Goal: Navigation & Orientation: Find specific page/section

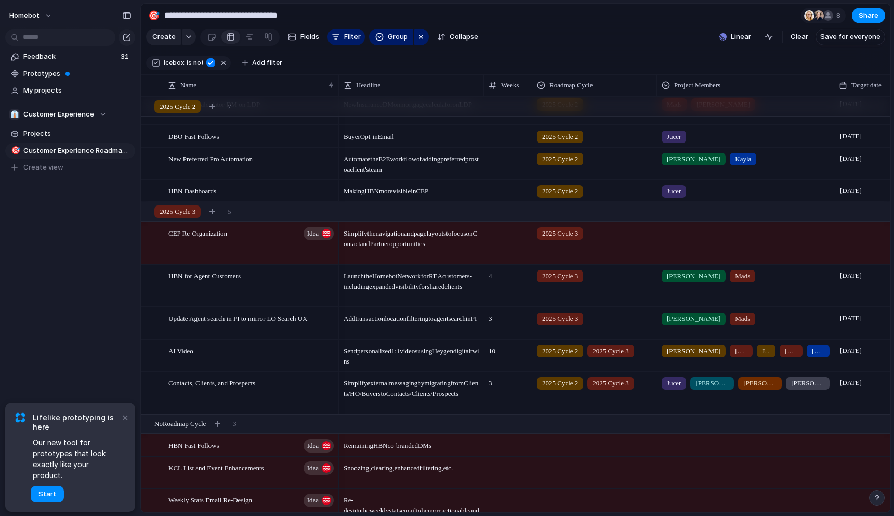
scroll to position [150, 0]
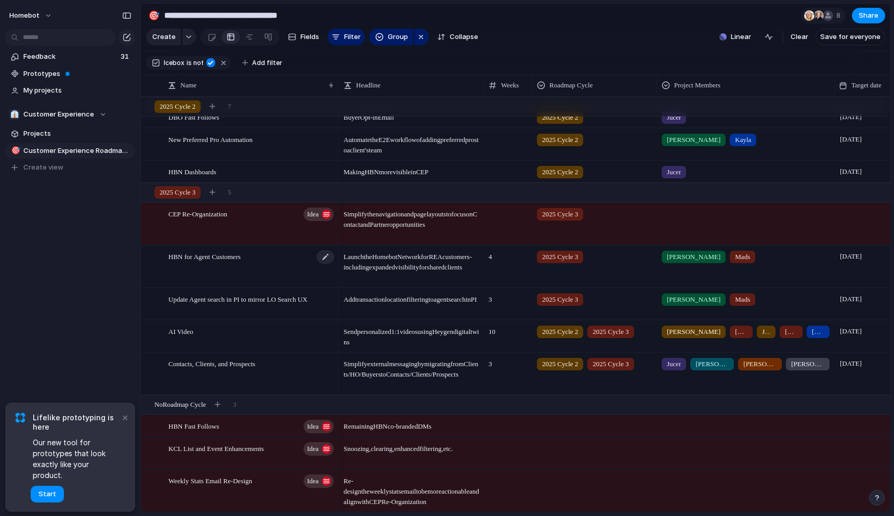
click at [295, 264] on div "HBN for Agent Customers" at bounding box center [251, 267] width 167 height 42
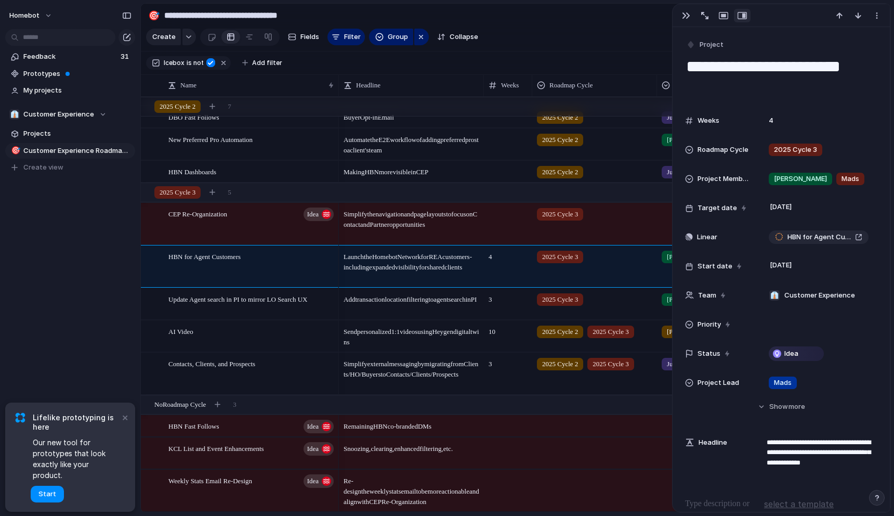
click at [101, 208] on div "Feedback 31 Prototypes My projects 👔 Customer Experience Projects 🎯 Customer Ex…" at bounding box center [70, 129] width 140 height 259
click at [263, 226] on div "CEP Re-Organization Idea" at bounding box center [251, 224] width 167 height 42
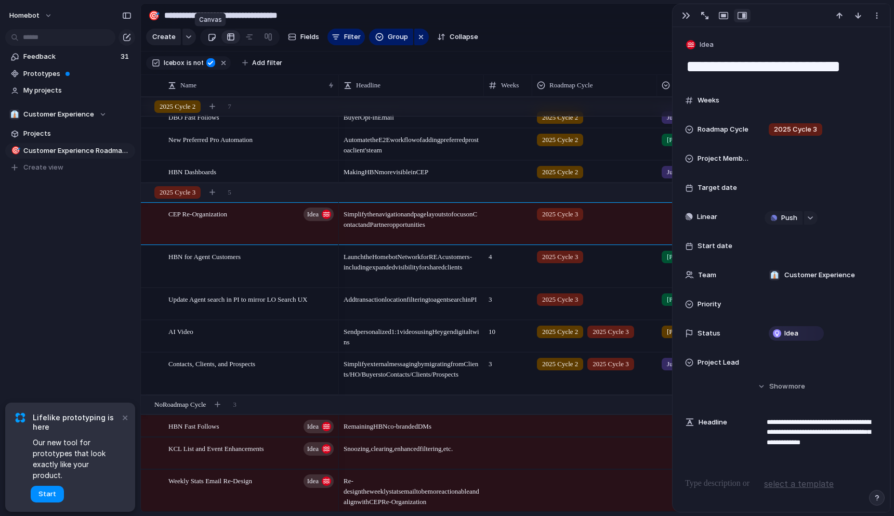
click at [213, 36] on div at bounding box center [211, 37] width 9 height 17
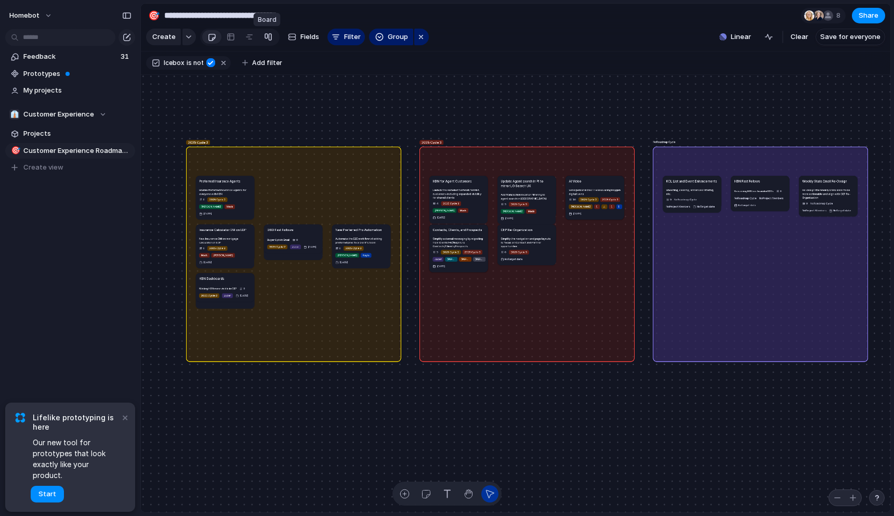
click at [264, 35] on div at bounding box center [268, 37] width 8 height 17
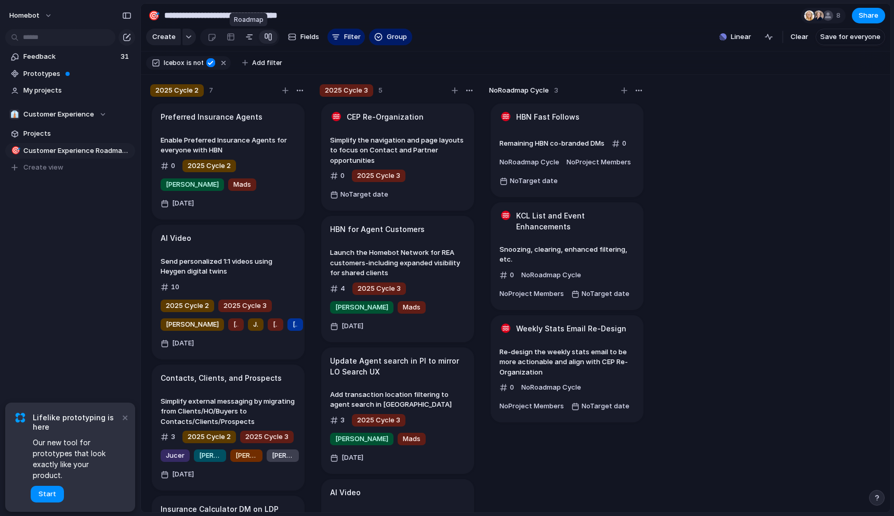
click at [252, 36] on div at bounding box center [249, 37] width 8 height 17
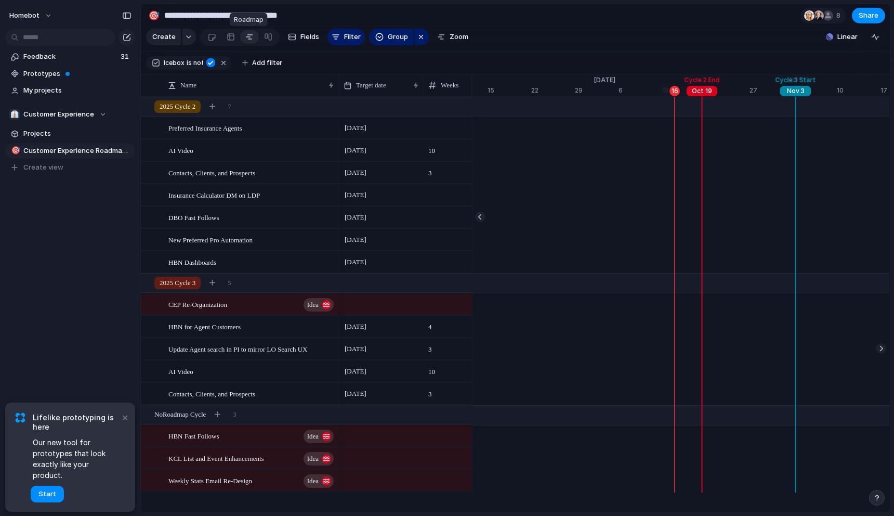
scroll to position [0, 6722]
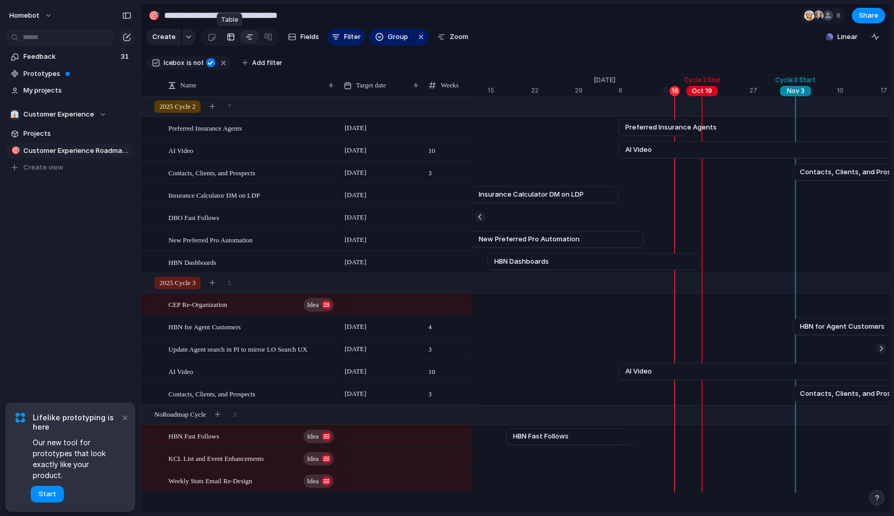
click at [229, 37] on div at bounding box center [231, 37] width 8 height 17
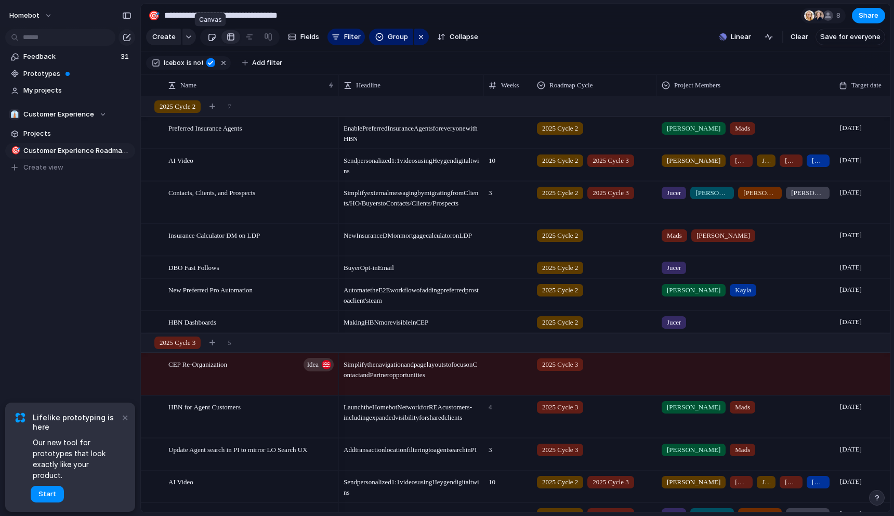
click at [214, 38] on div at bounding box center [211, 37] width 9 height 17
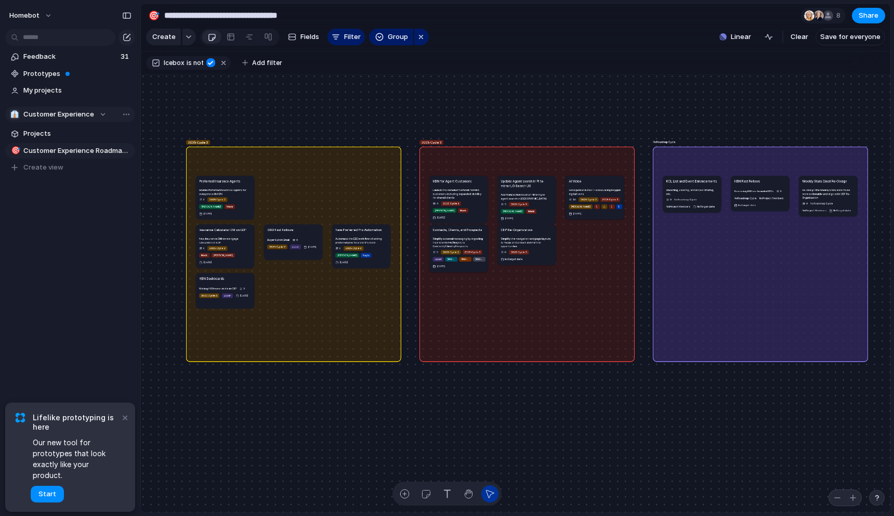
click at [76, 114] on span "Customer Experience" at bounding box center [58, 114] width 71 height 10
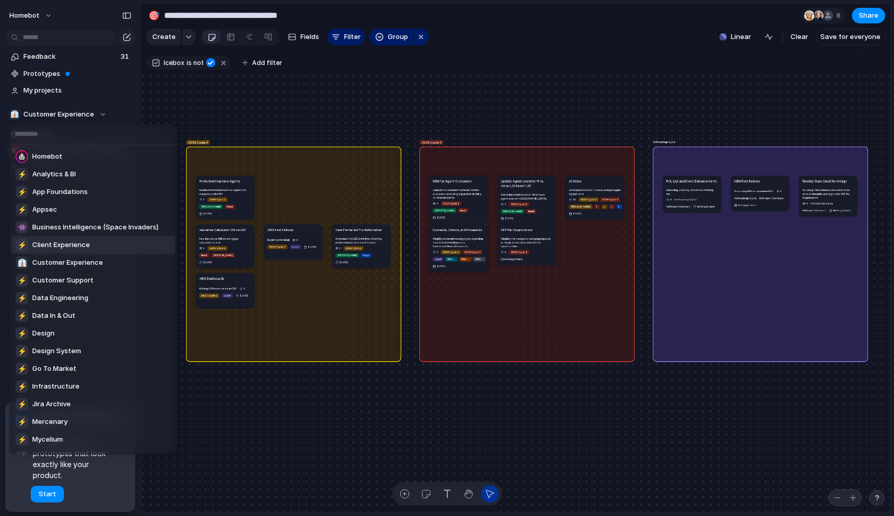
click at [74, 241] on span "Client Experience" at bounding box center [61, 245] width 58 height 10
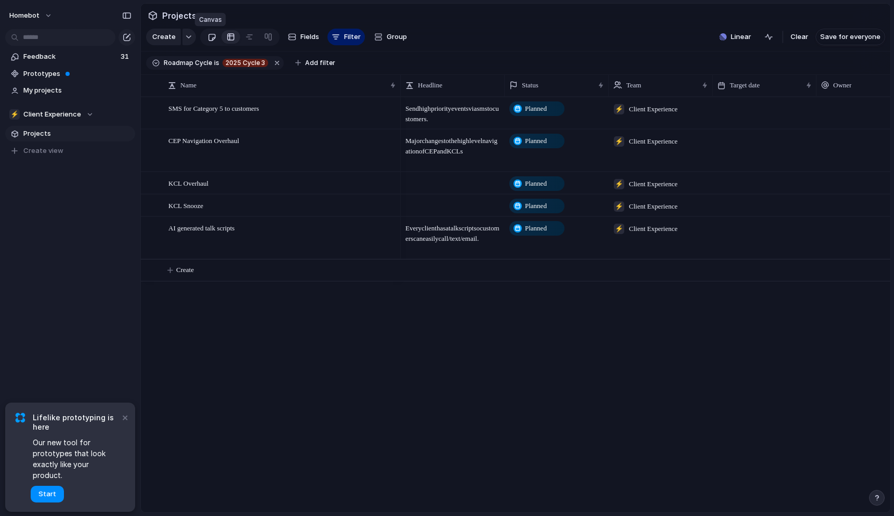
click at [207, 34] on div at bounding box center [211, 37] width 9 height 17
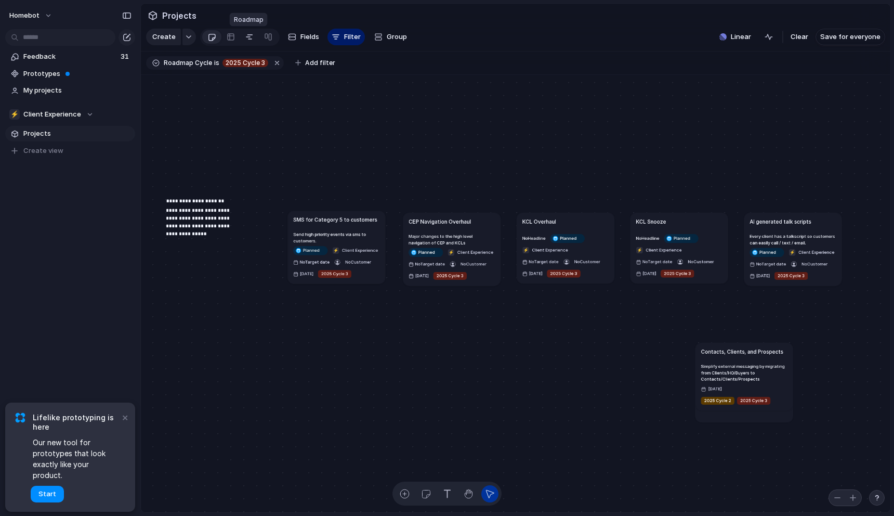
click at [248, 35] on div at bounding box center [249, 37] width 8 height 17
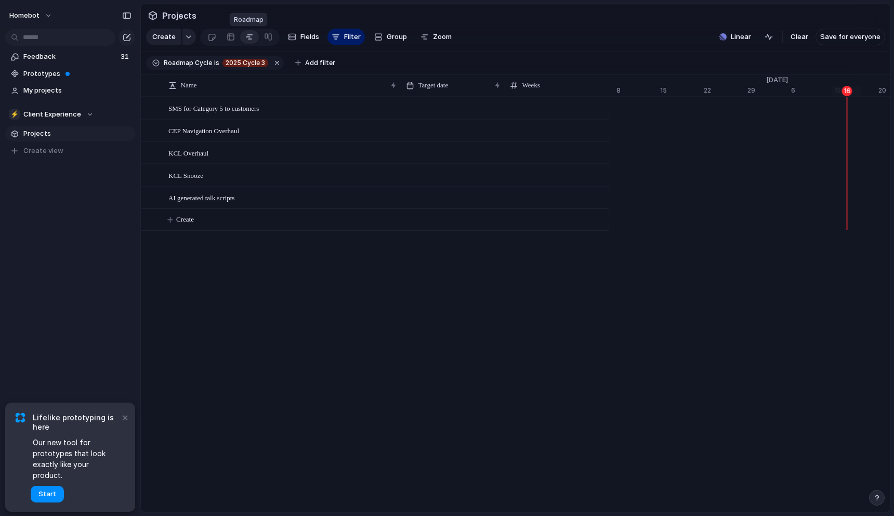
scroll to position [0, 6686]
click at [247, 110] on span "SMS for Category 5 to customers" at bounding box center [213, 108] width 90 height 12
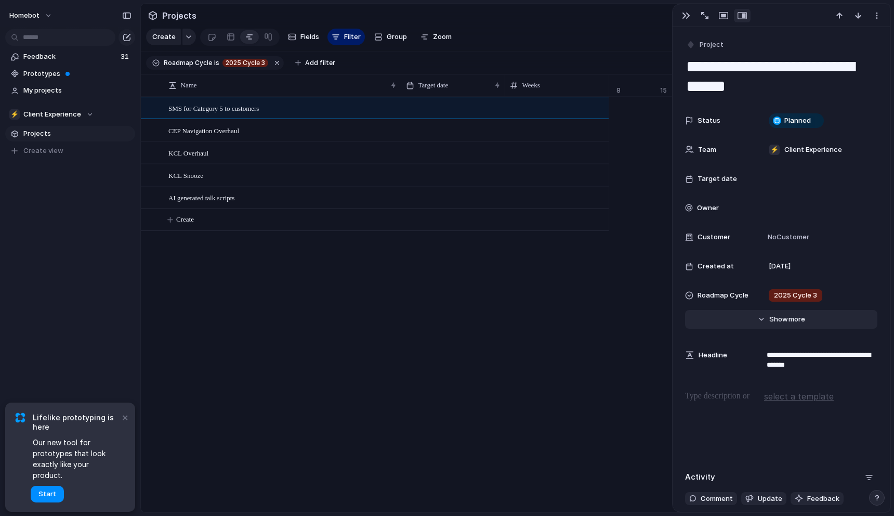
click at [786, 322] on span "Show" at bounding box center [778, 319] width 19 height 10
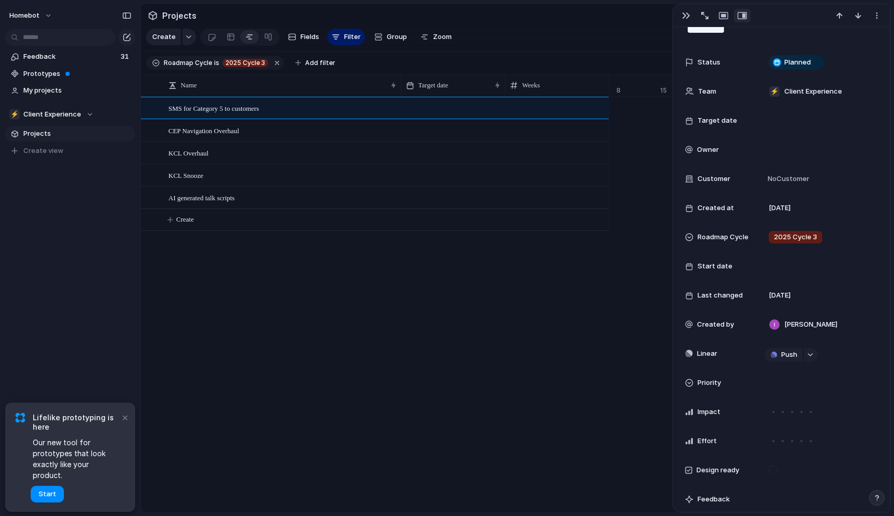
scroll to position [33, 0]
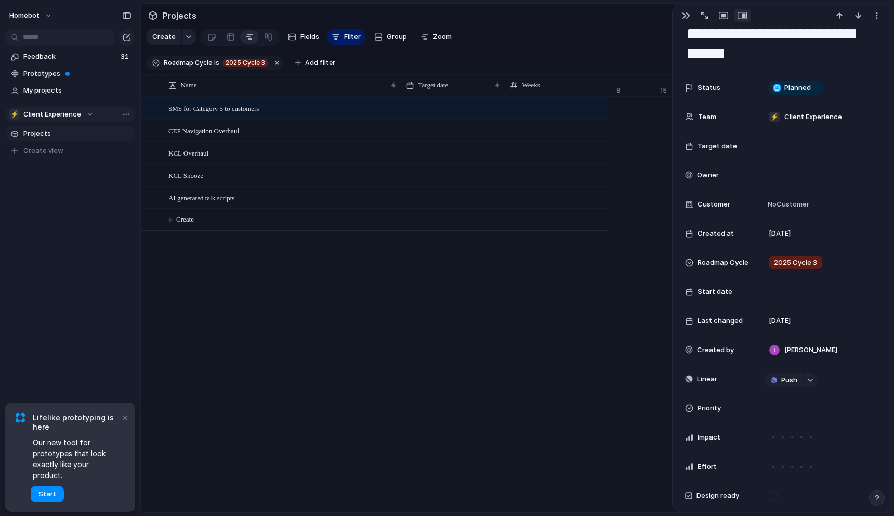
click at [88, 114] on div "⚡ Client Experience" at bounding box center [51, 114] width 84 height 10
click at [299, 272] on div "Homebot ⚡ Analytics & BI ⚡ App Foundations ⚡ Appsec 👾 Business Intelligence (Sp…" at bounding box center [447, 258] width 894 height 516
click at [207, 40] on div at bounding box center [211, 37] width 9 height 17
